Goal: Navigation & Orientation: Find specific page/section

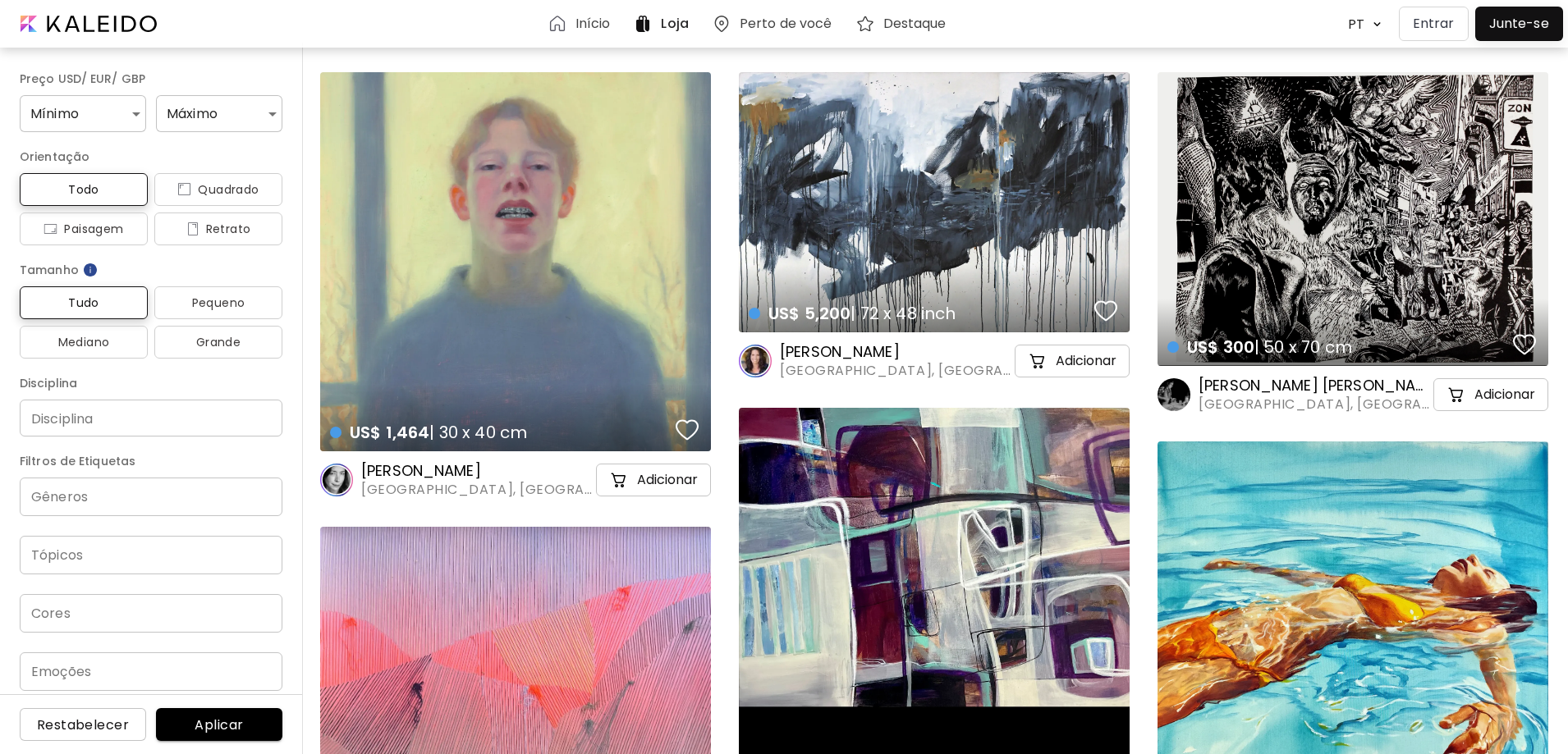
click at [588, 17] on h6 "Início" at bounding box center [592, 23] width 35 height 13
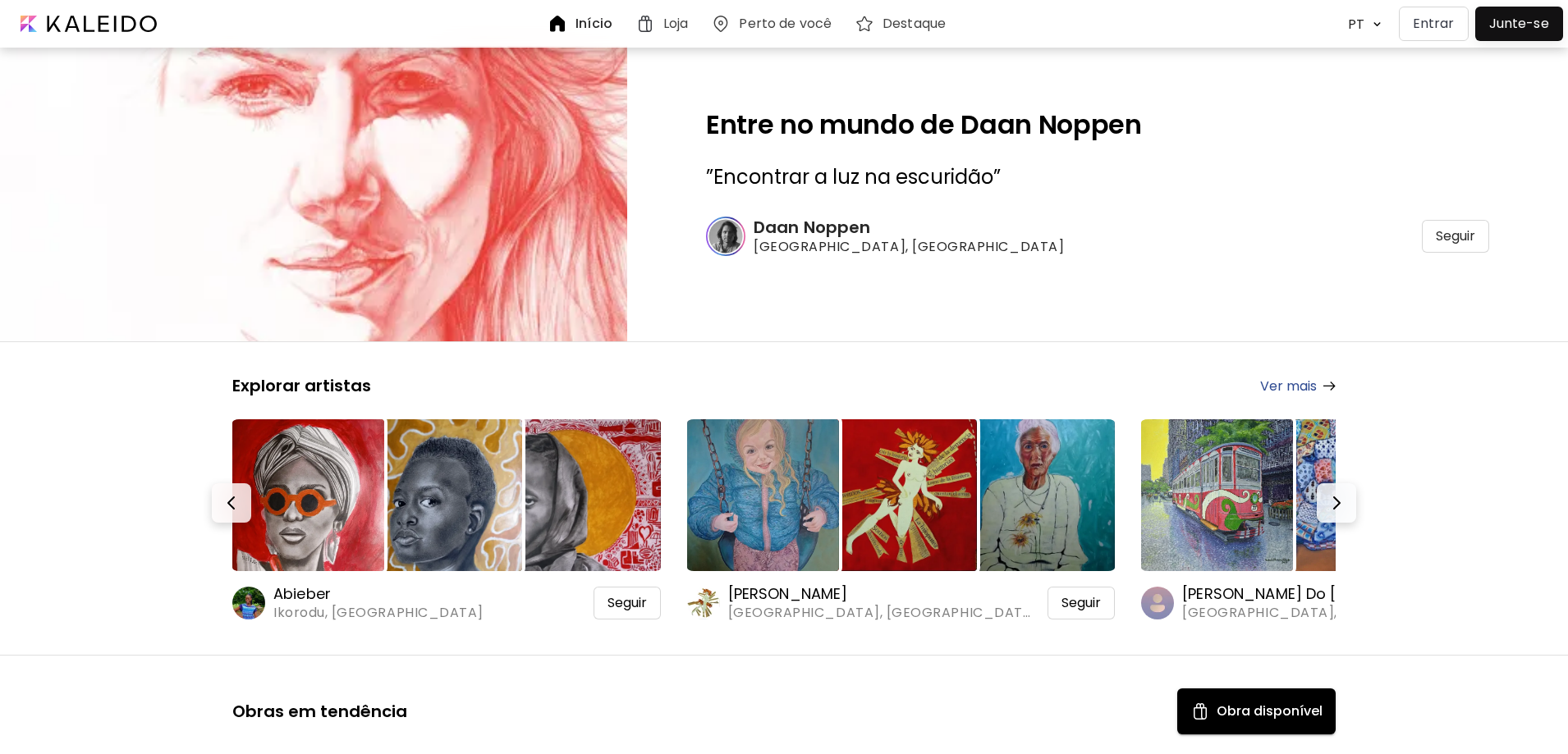
click at [676, 21] on h6 "Loja" at bounding box center [676, 23] width 25 height 13
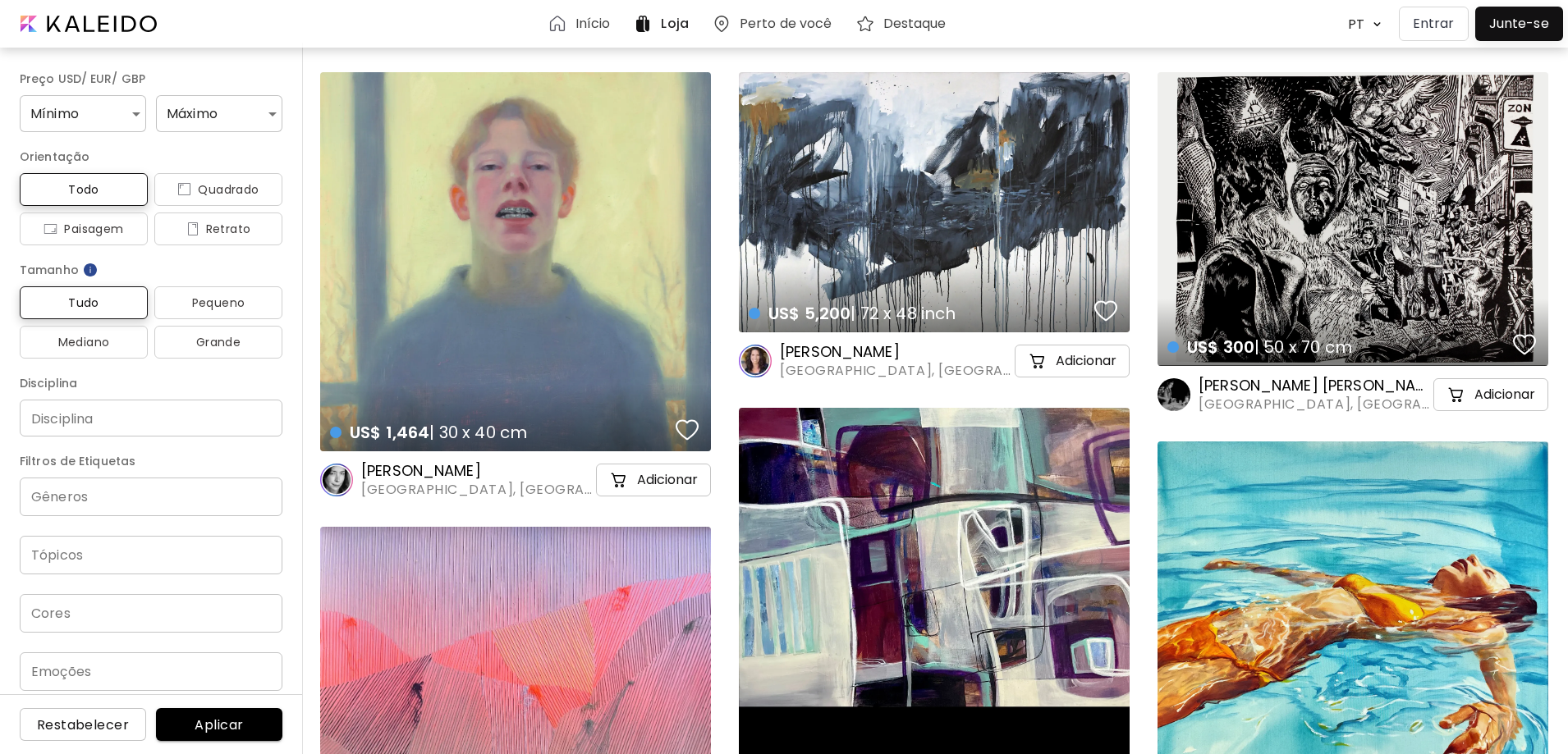
click at [778, 21] on h6 "Perto de você" at bounding box center [786, 23] width 93 height 13
